Goal: Task Accomplishment & Management: Use online tool/utility

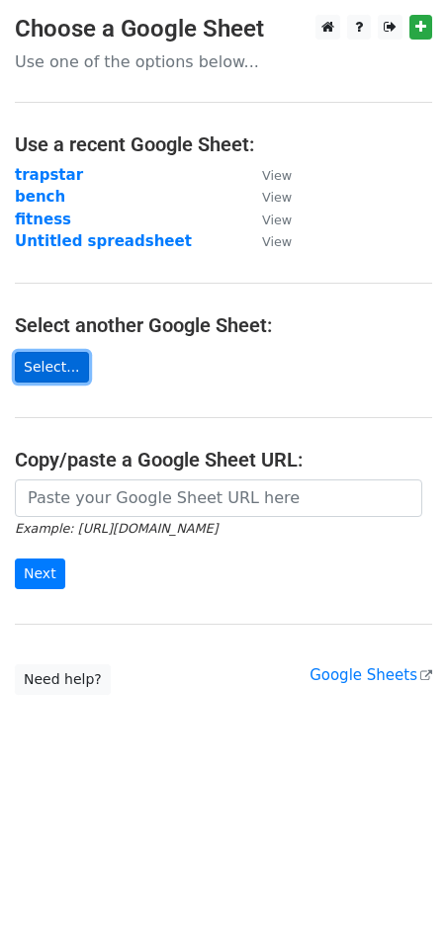
click at [40, 364] on link "Select..." at bounding box center [52, 367] width 74 height 31
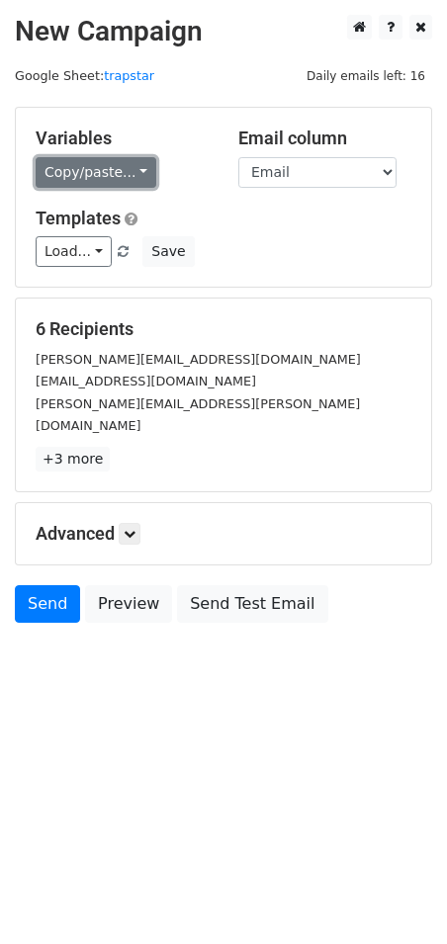
click at [134, 172] on link "Copy/paste..." at bounding box center [96, 172] width 121 height 31
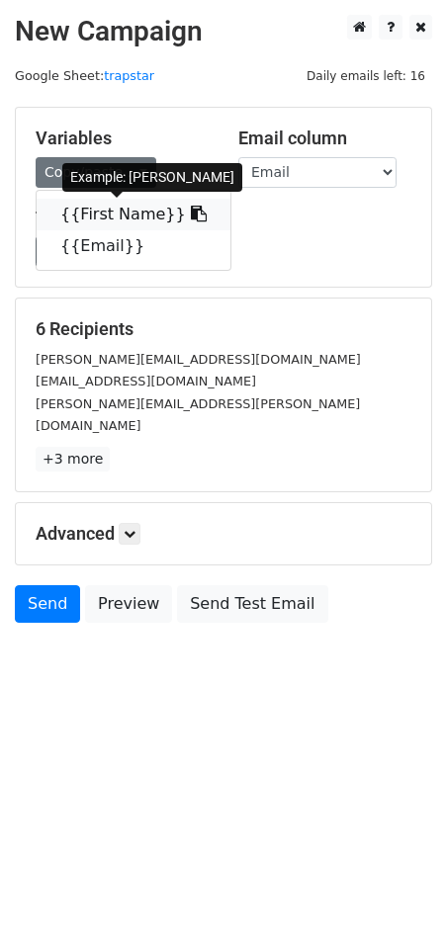
click at [103, 205] on link "{{First Name}}" at bounding box center [134, 215] width 194 height 32
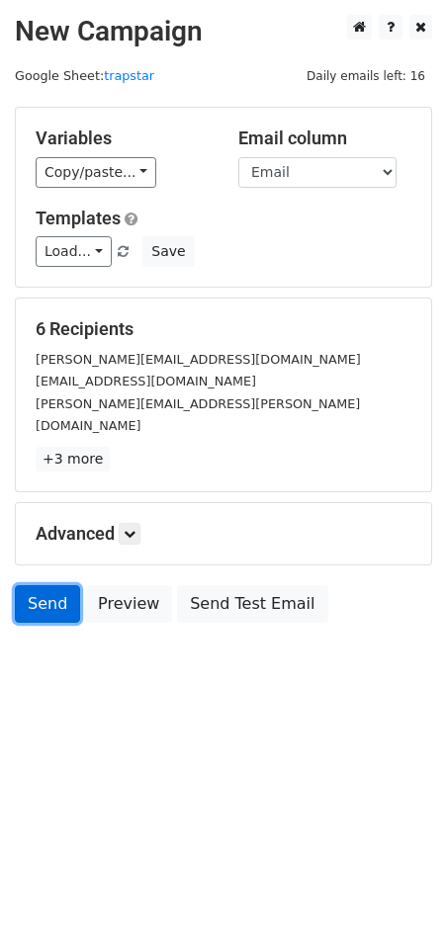
click at [60, 585] on link "Send" at bounding box center [47, 604] width 65 height 38
